Goal: Information Seeking & Learning: Learn about a topic

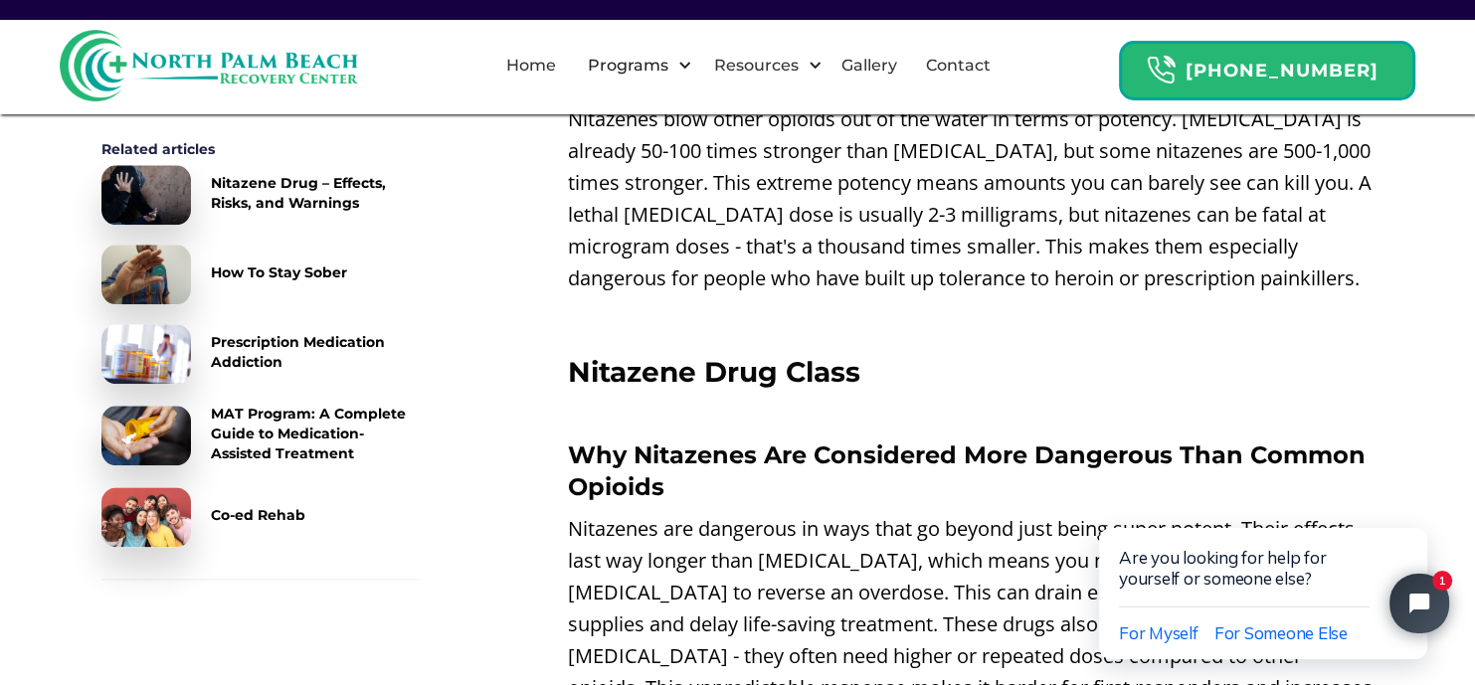
scroll to position [2386, 0]
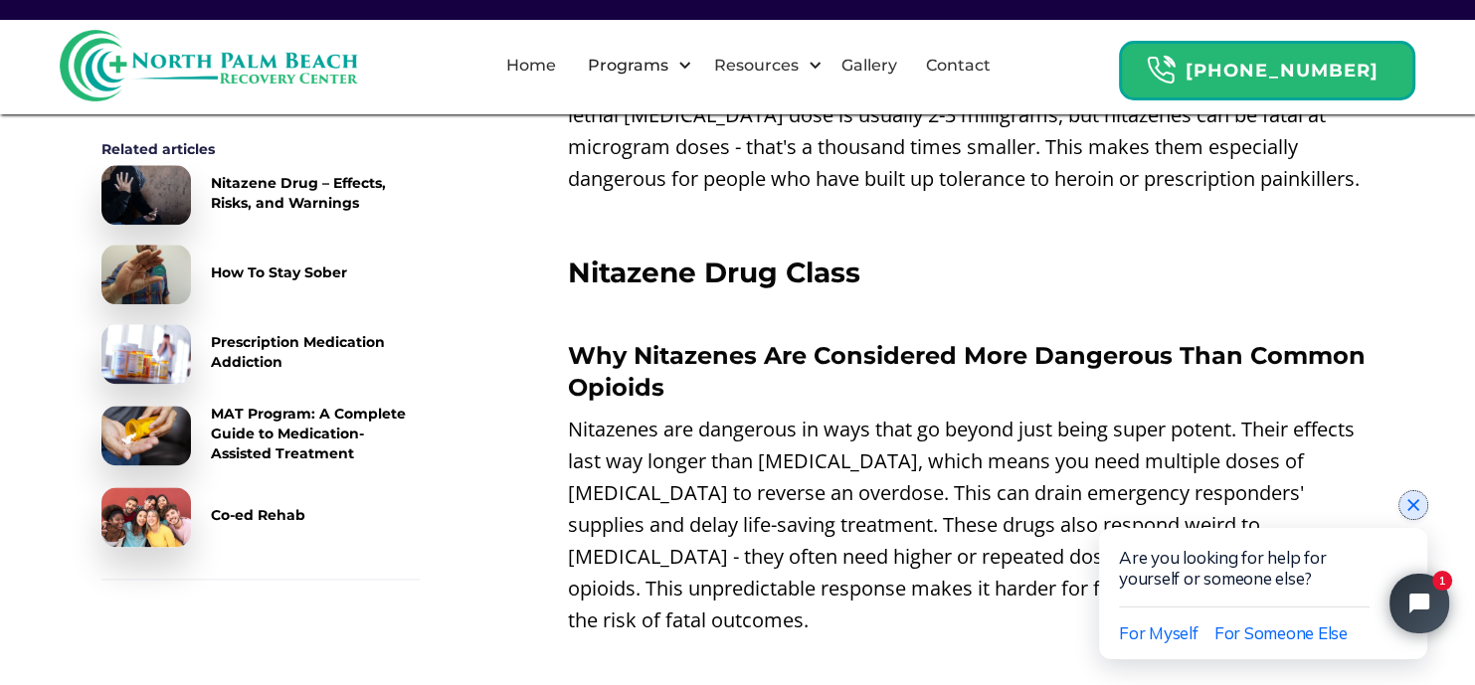
click at [1415, 500] on icon "Close chat widget" at bounding box center [1413, 505] width 12 height 12
click at [1269, 463] on html "Are you looking for help for yourself or someone else? For Myself For Someone E…" at bounding box center [1266, 574] width 418 height 222
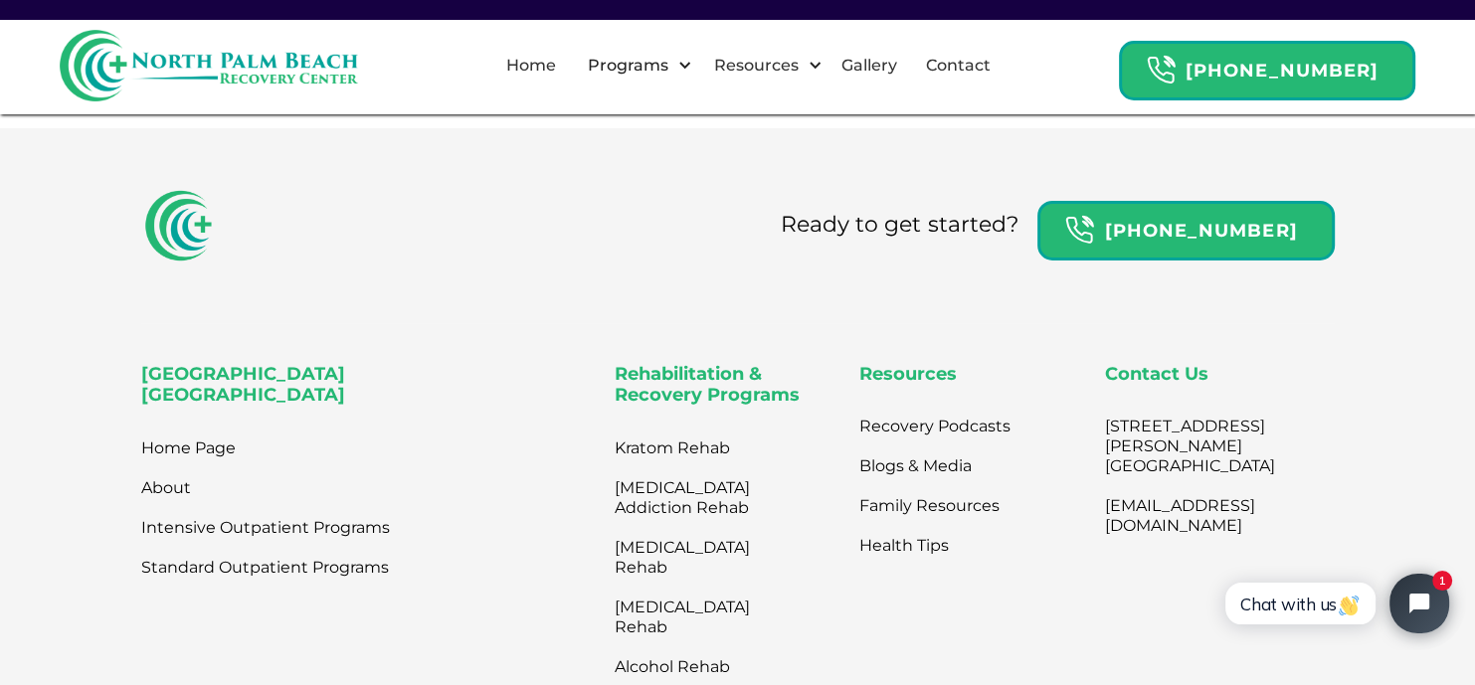
scroll to position [14119, 0]
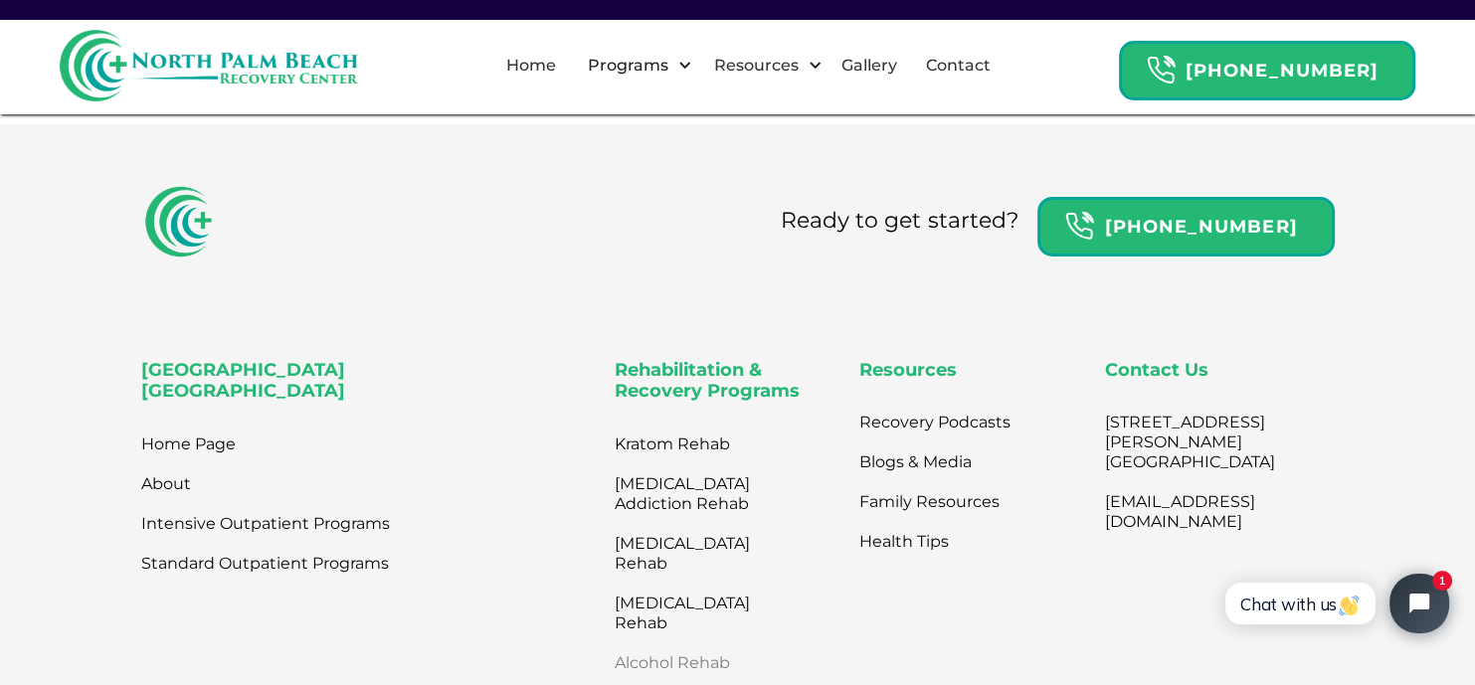
click at [696, 643] on link "Alcohol Rehab" at bounding box center [698, 663] width 169 height 40
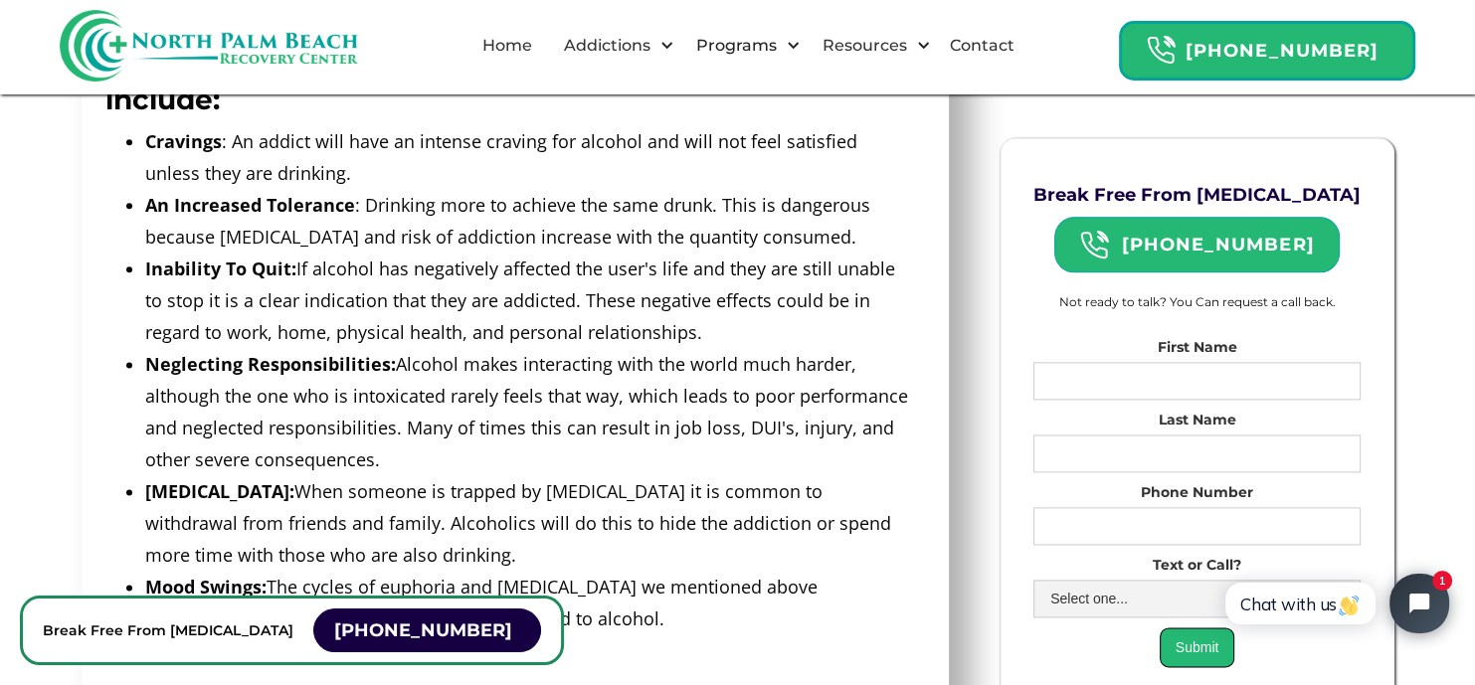
scroll to position [2287, 0]
